Goal: Information Seeking & Learning: Learn about a topic

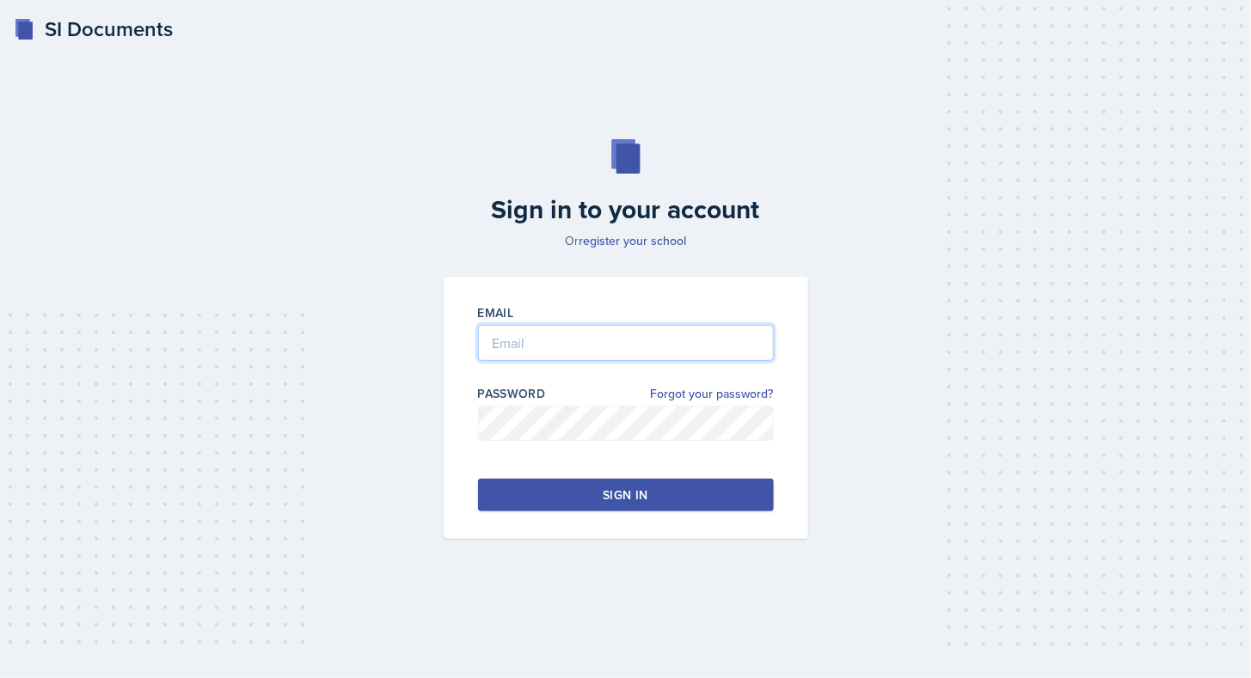
type input "[EMAIL_ADDRESS][DOMAIN_NAME]"
click at [627, 490] on div "Sign in" at bounding box center [625, 495] width 45 height 17
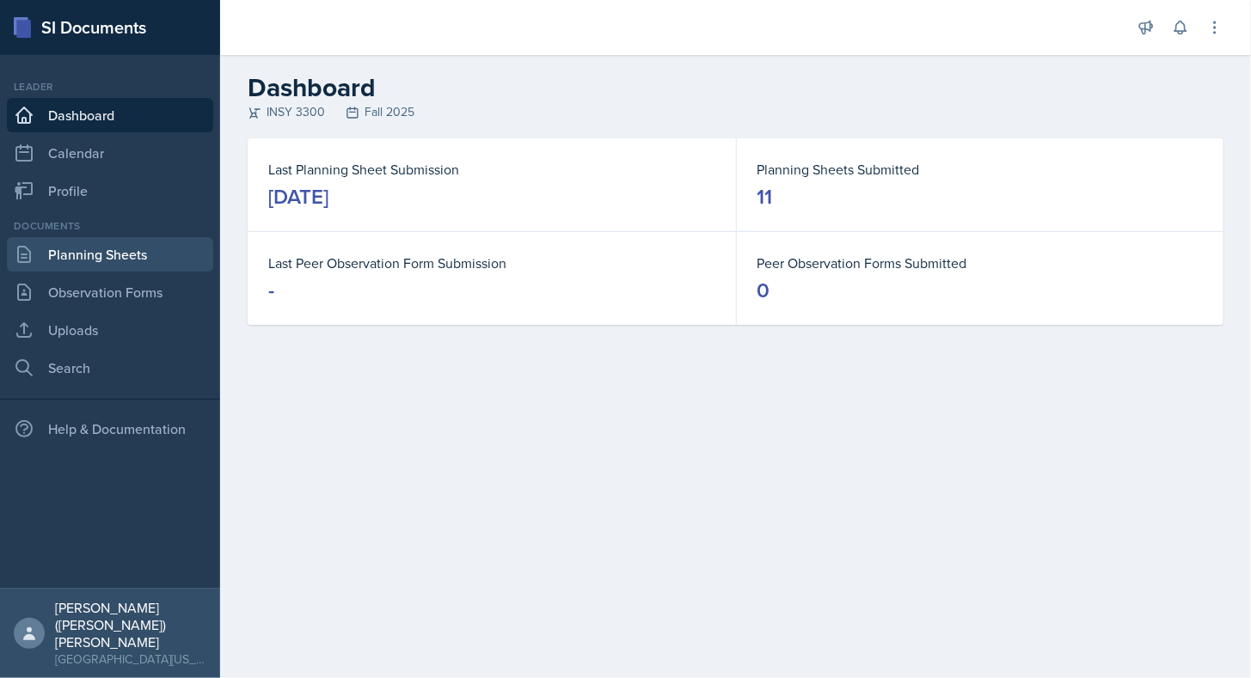
click at [117, 250] on link "Planning Sheets" at bounding box center [110, 254] width 206 height 34
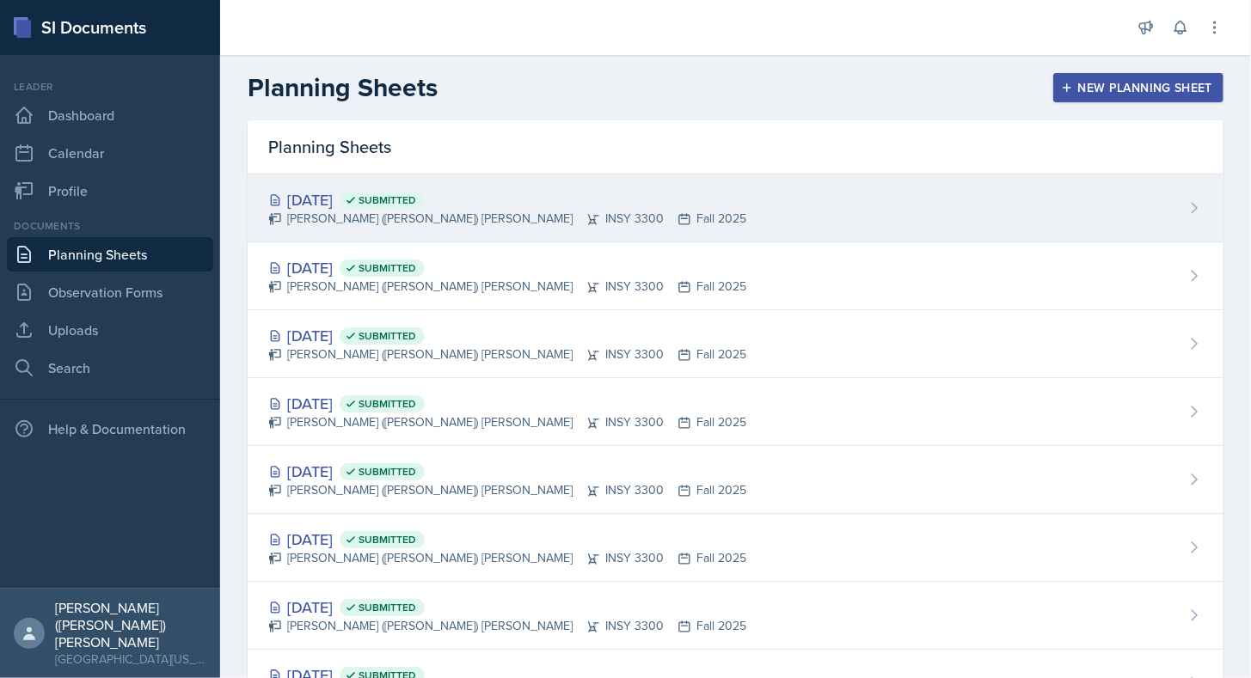
click at [511, 210] on div "[PERSON_NAME] ([PERSON_NAME]) [PERSON_NAME] INSY 3300 Fall 2025" at bounding box center [507, 219] width 478 height 18
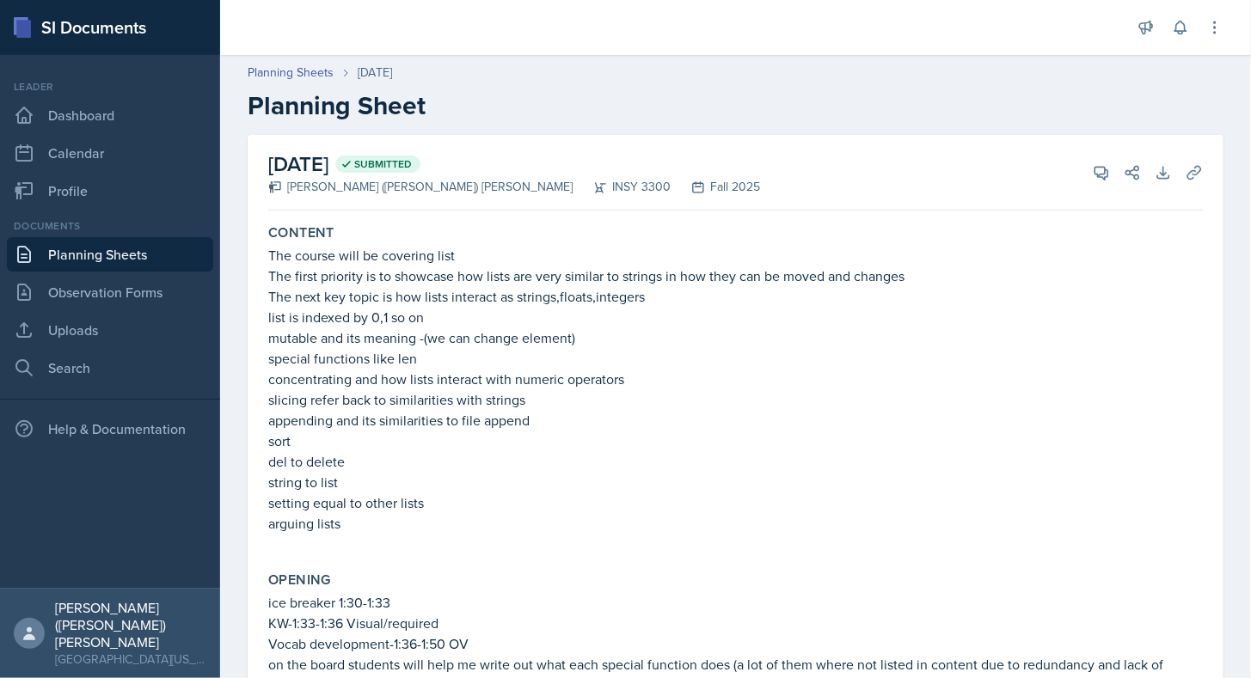
scroll to position [310, 0]
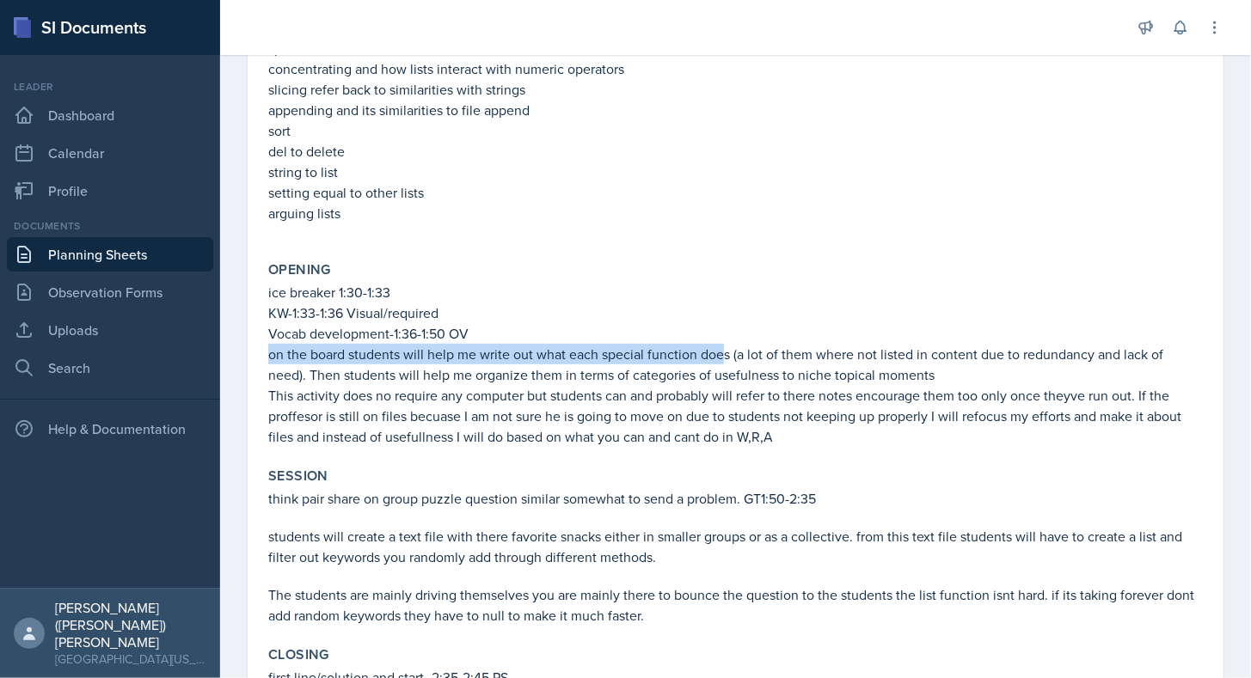
drag, startPoint x: 270, startPoint y: 354, endPoint x: 721, endPoint y: 347, distance: 451.5
click at [721, 347] on p "on the board students will help me write out what each special function does (a…" at bounding box center [735, 364] width 935 height 41
copy p "on the board students will help me write out what each special function doe"
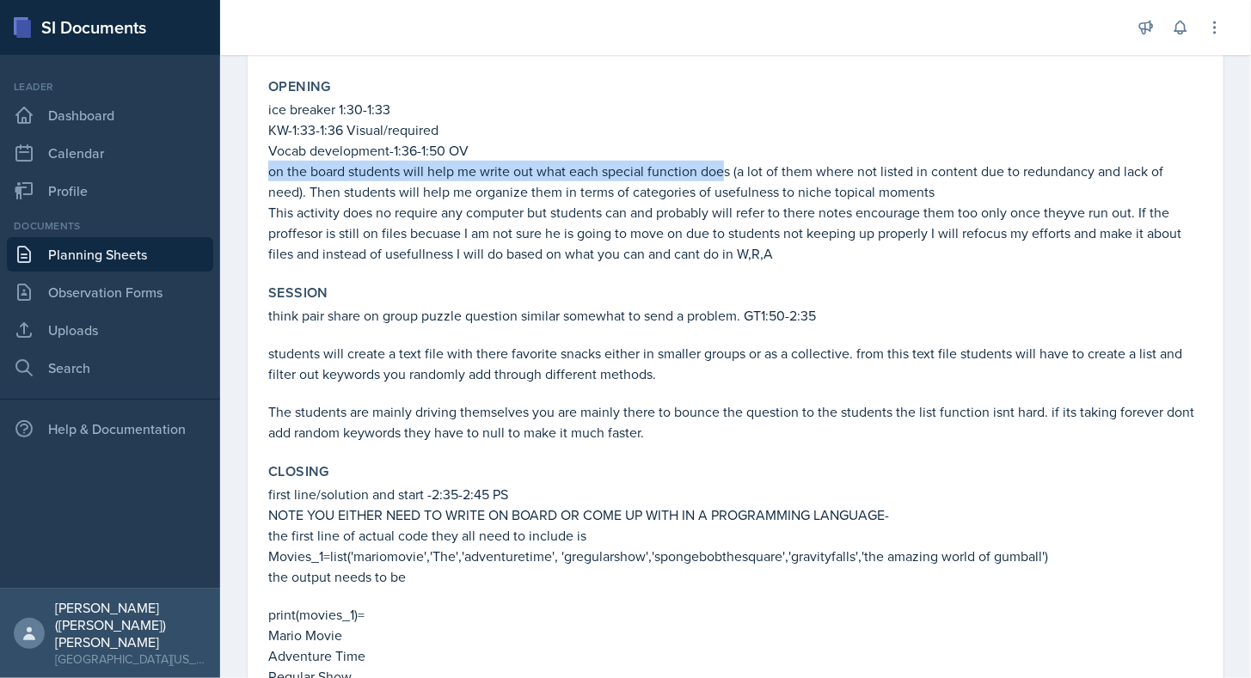
scroll to position [500, 0]
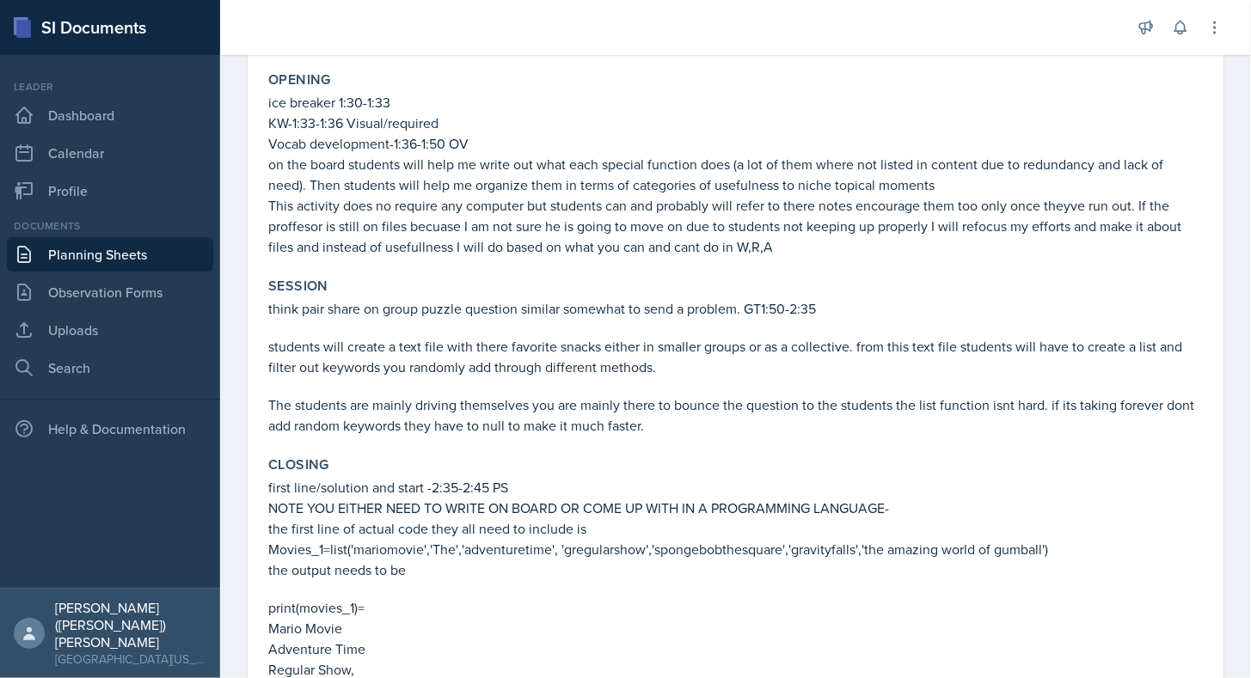
click at [408, 338] on p "students will create a text file with there favorite snacks either in smaller g…" at bounding box center [735, 356] width 935 height 41
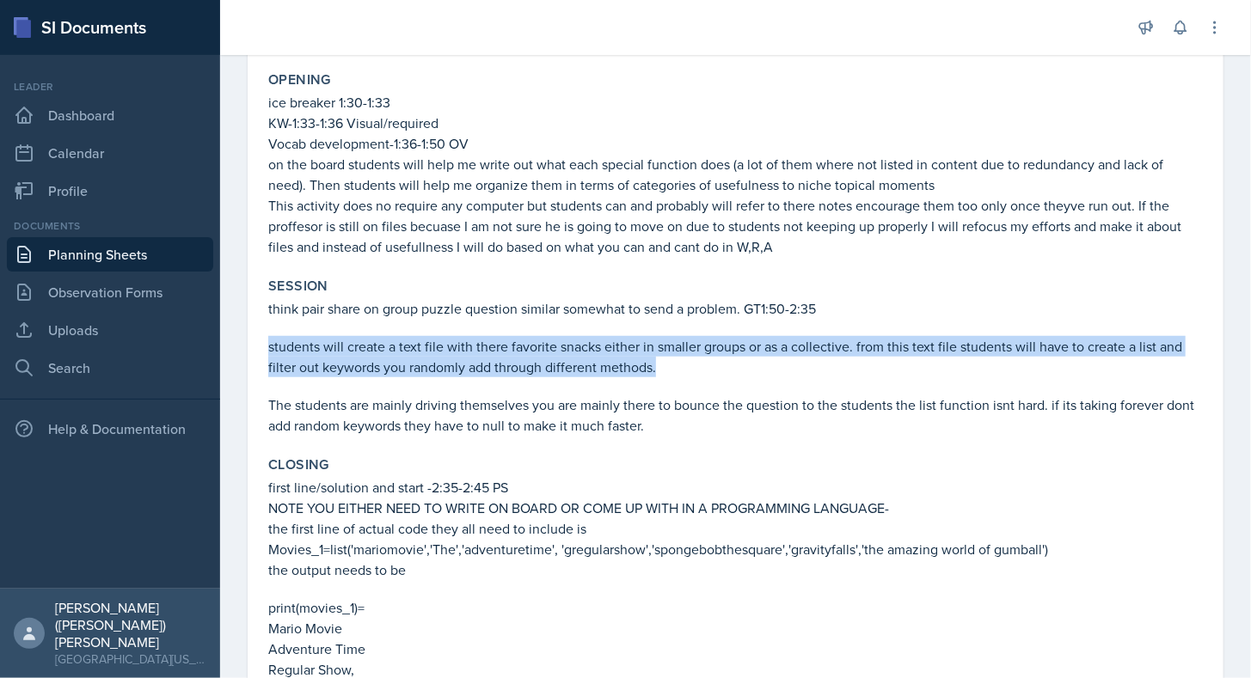
drag, startPoint x: 266, startPoint y: 347, endPoint x: 685, endPoint y: 382, distance: 421.1
click at [685, 382] on div "Session think pair share on group puzzle question similar somewhat to send a pr…" at bounding box center [735, 357] width 948 height 172
copy p "students will create a text file with there favorite snacks either in smaller g…"
drag, startPoint x: 685, startPoint y: 382, endPoint x: 574, endPoint y: 361, distance: 112.8
click at [574, 361] on p "students will create a text file with there favorite snacks either in smaller g…" at bounding box center [735, 356] width 935 height 41
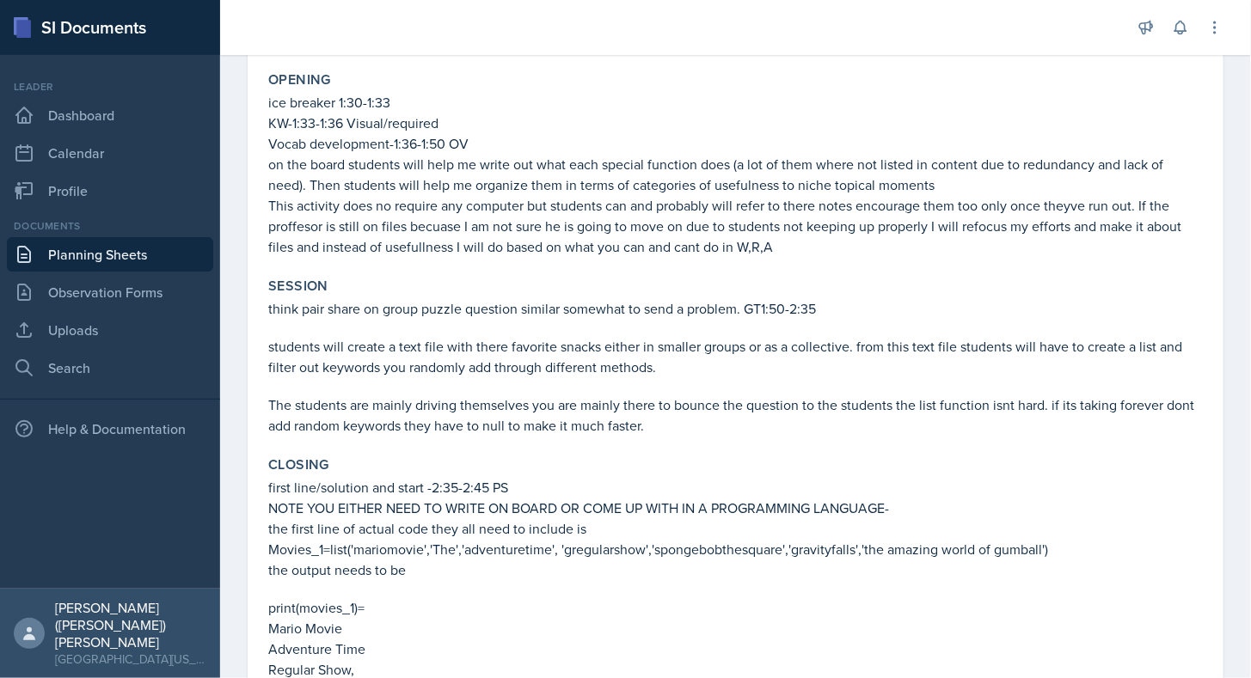
click at [529, 397] on p "The students are mainly driving themselves you are mainly there to bounce the q…" at bounding box center [735, 415] width 935 height 41
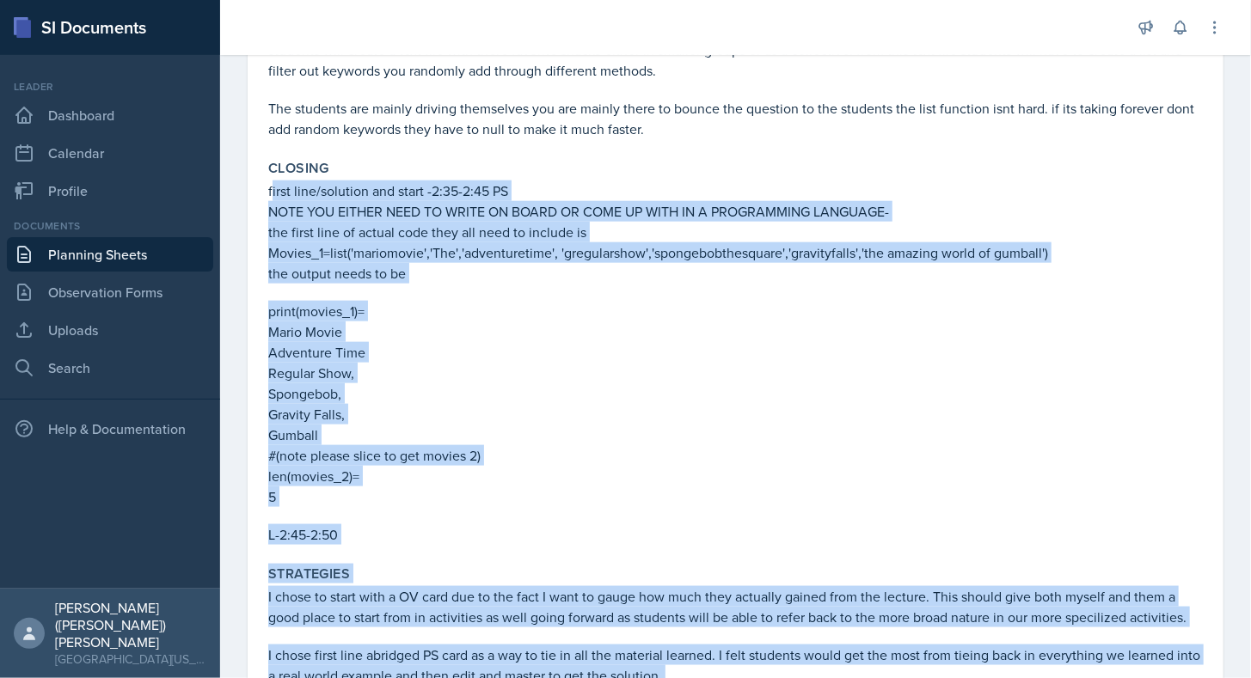
scroll to position [900, 0]
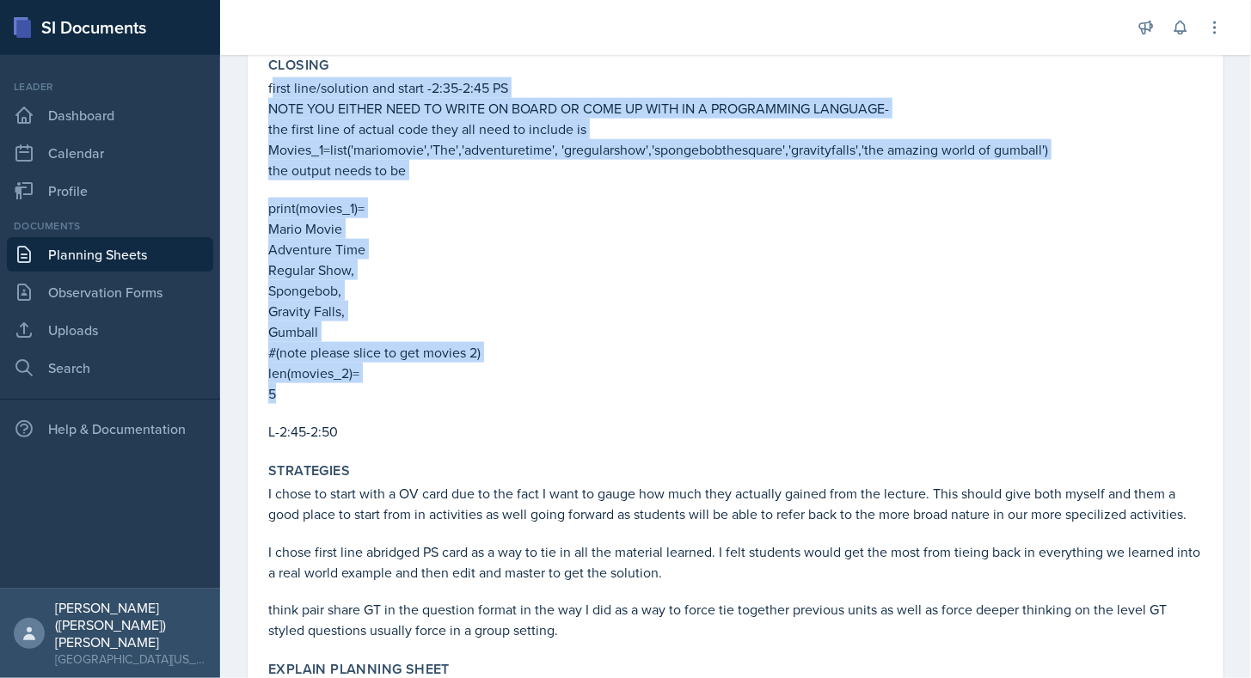
drag, startPoint x: 269, startPoint y: 457, endPoint x: 385, endPoint y: 384, distance: 137.2
click at [385, 384] on div "first line/solution and start -2:35-2:45 PS NOTE YOU EITHER NEED TO WRITE ON BO…" at bounding box center [735, 259] width 935 height 365
copy div "first line/solution and start -2:35-2:45 PS NOTE YOU EITHER NEED TO WRITE ON BO…"
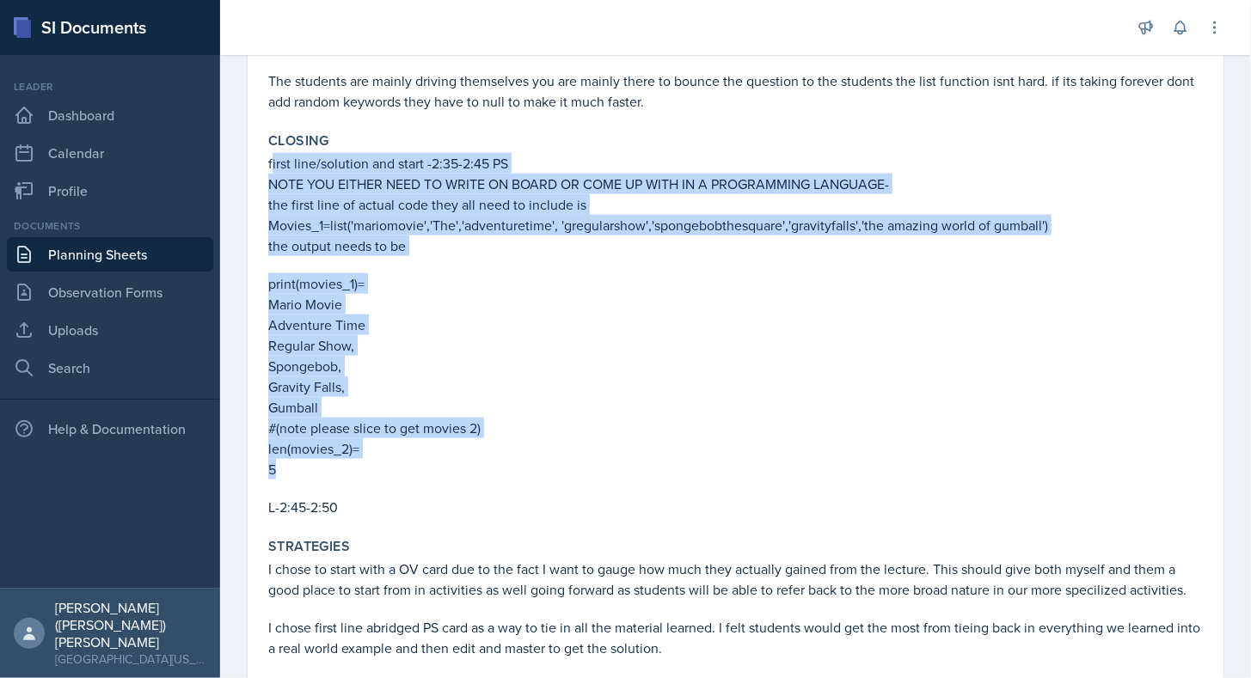
scroll to position [824, 0]
click at [590, 271] on p at bounding box center [735, 265] width 935 height 17
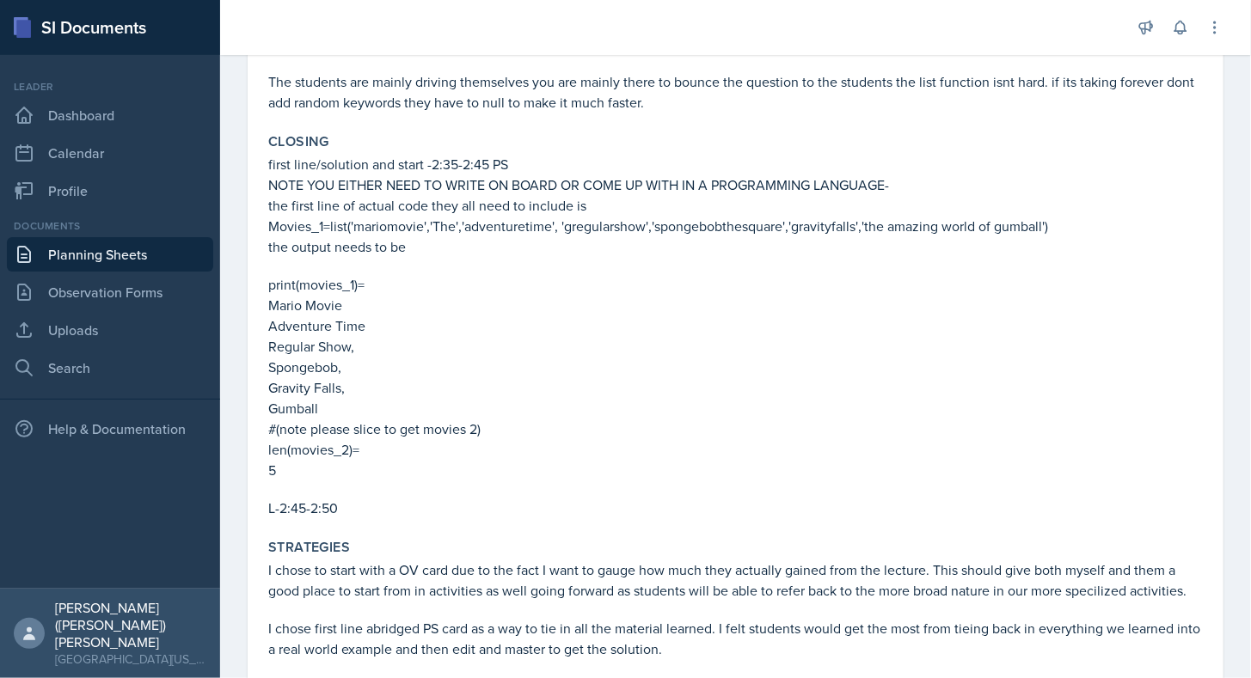
click at [681, 437] on p "#(note please slice to get movies 2)" at bounding box center [735, 429] width 935 height 21
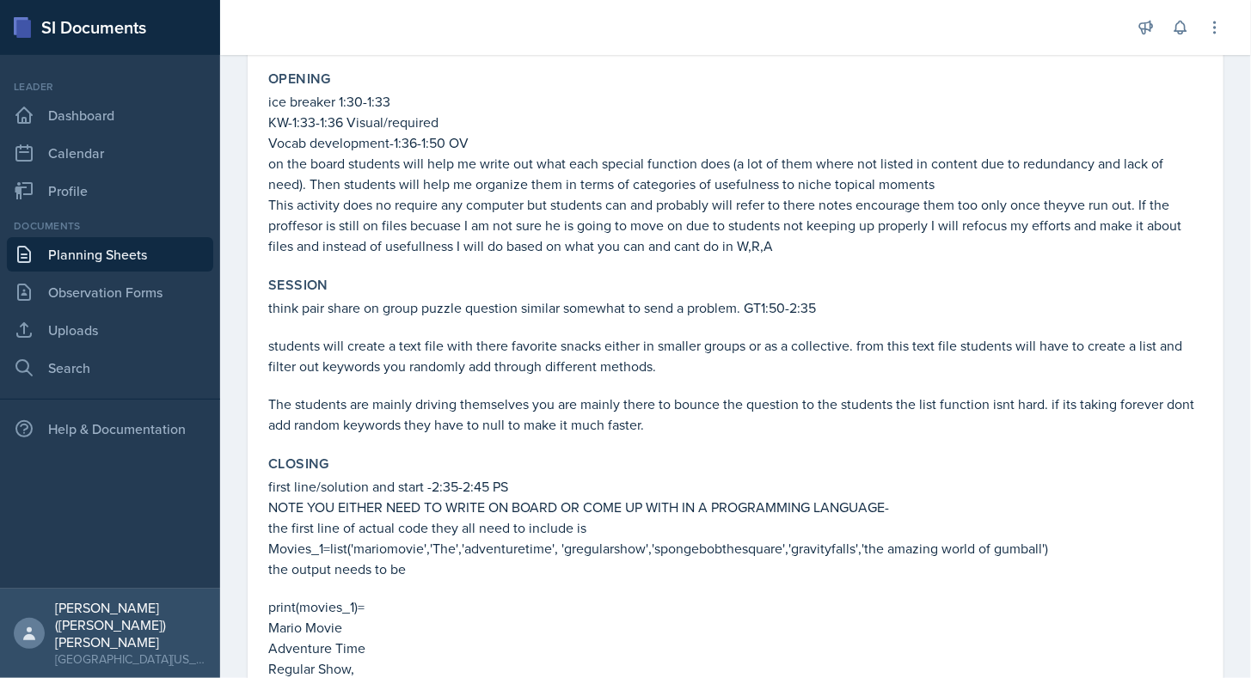
scroll to position [503, 0]
